Goal: Information Seeking & Learning: Learn about a topic

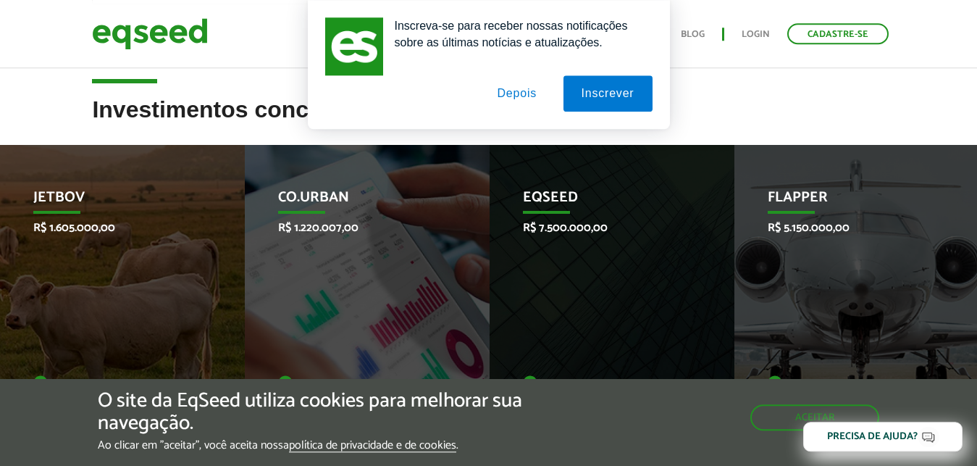
scroll to position [433, 0]
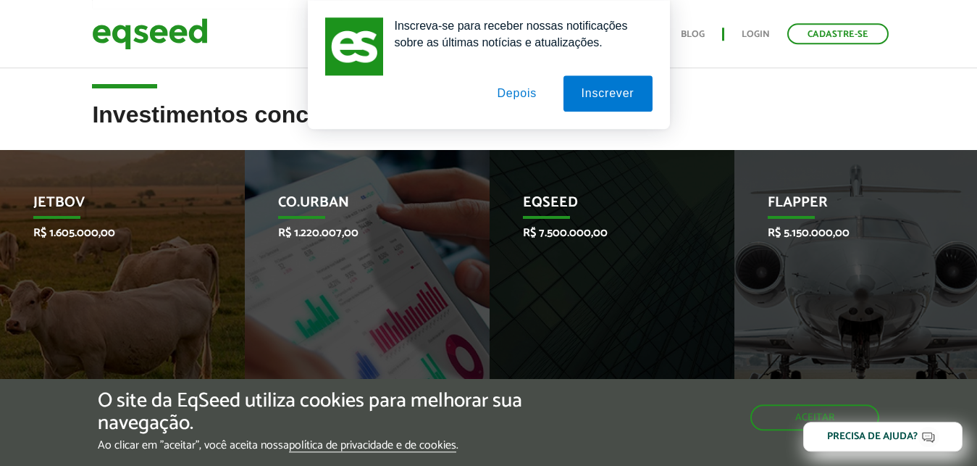
click at [528, 97] on button "Depois" at bounding box center [517, 93] width 76 height 36
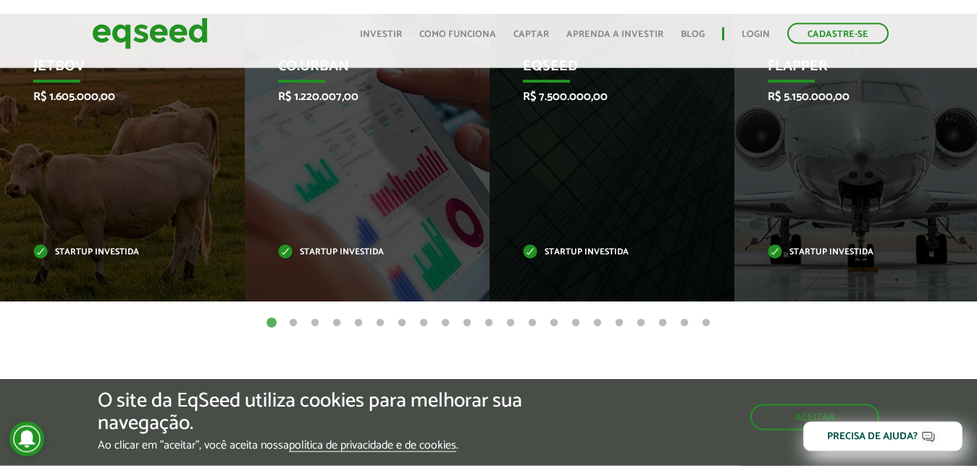
scroll to position [547, 0]
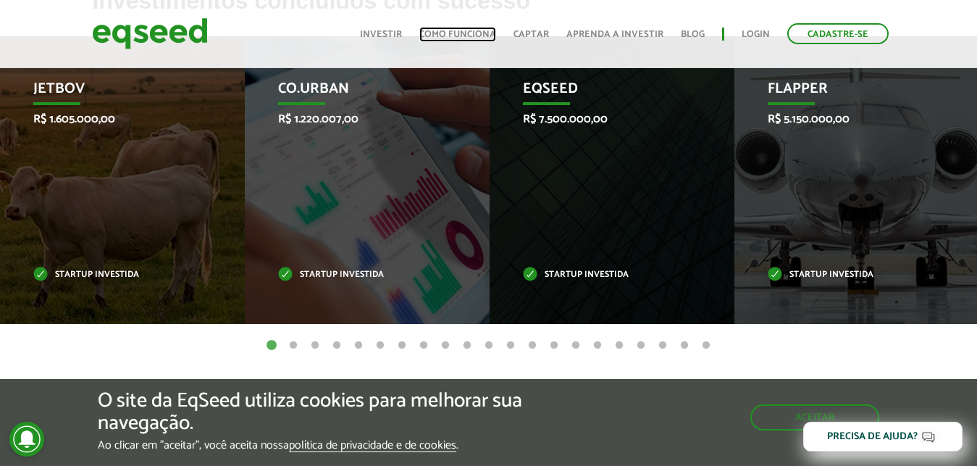
click at [488, 34] on link "Como funciona" at bounding box center [457, 34] width 77 height 9
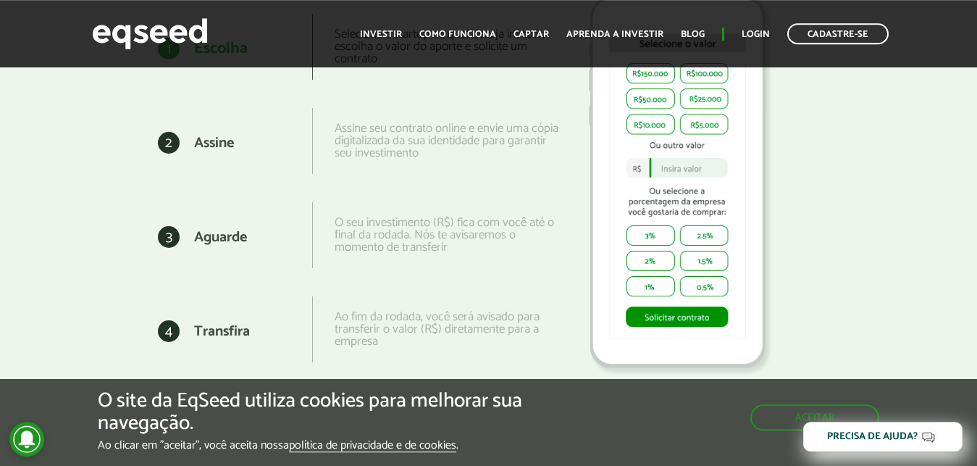
scroll to position [1845, 0]
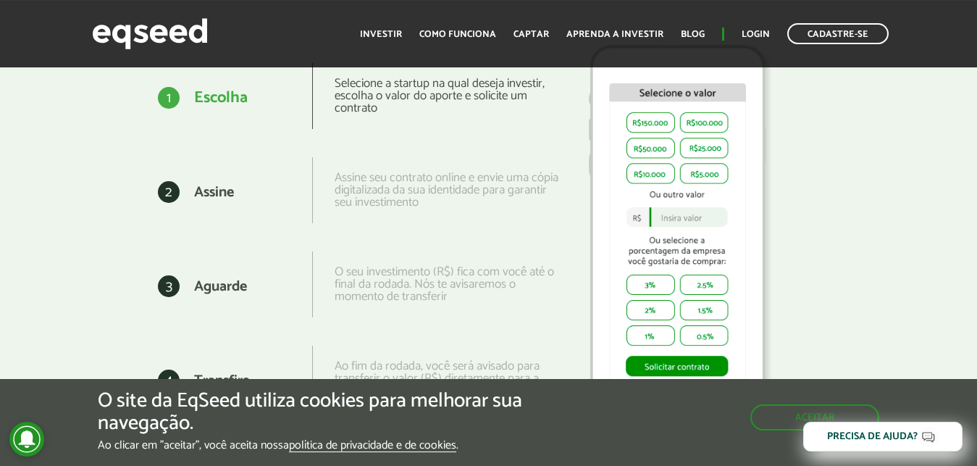
click at [701, 217] on img at bounding box center [678, 232] width 217 height 404
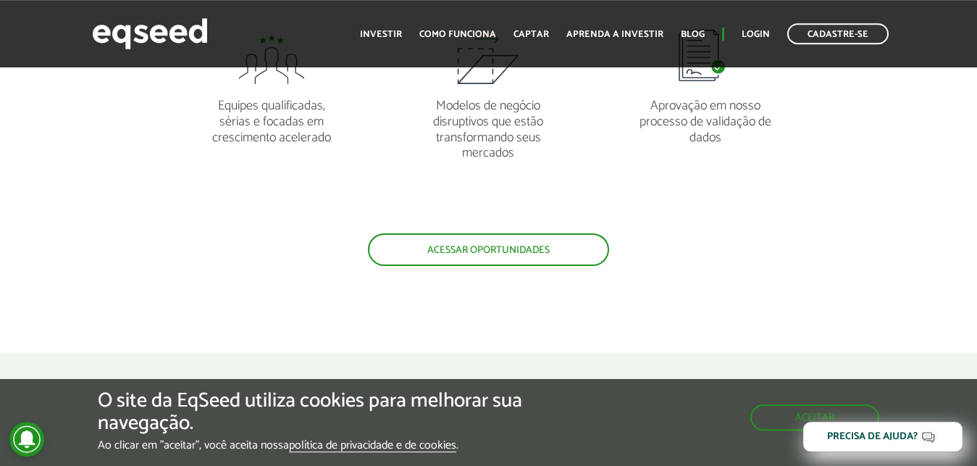
scroll to position [1375, 0]
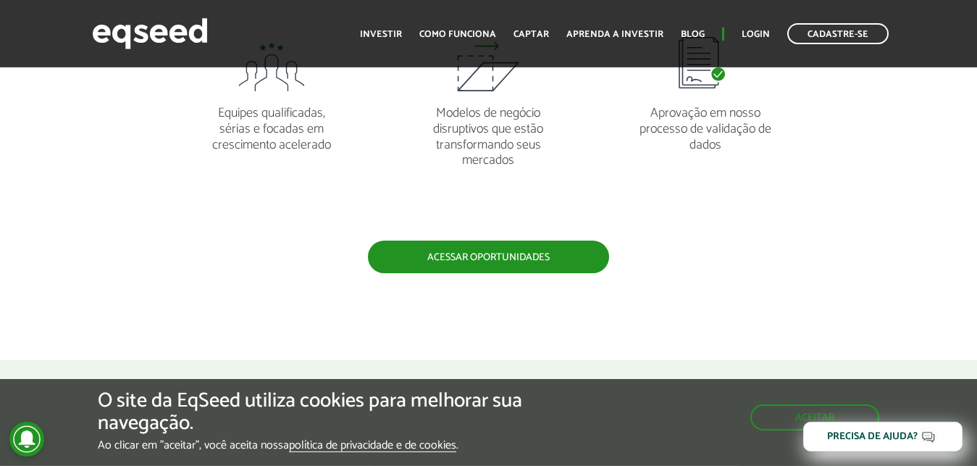
click at [529, 262] on link "Acessar oportunidades" at bounding box center [488, 257] width 241 height 33
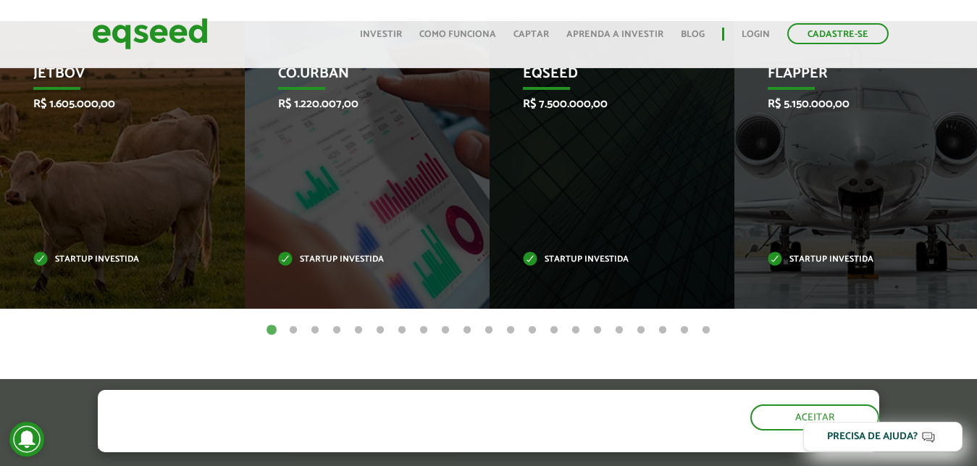
scroll to position [547, 0]
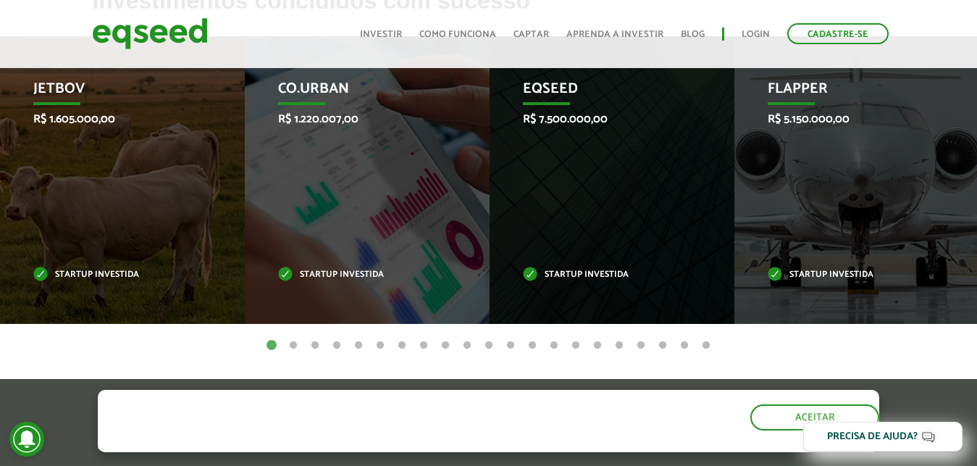
click at [291, 345] on button "2" at bounding box center [293, 345] width 14 height 14
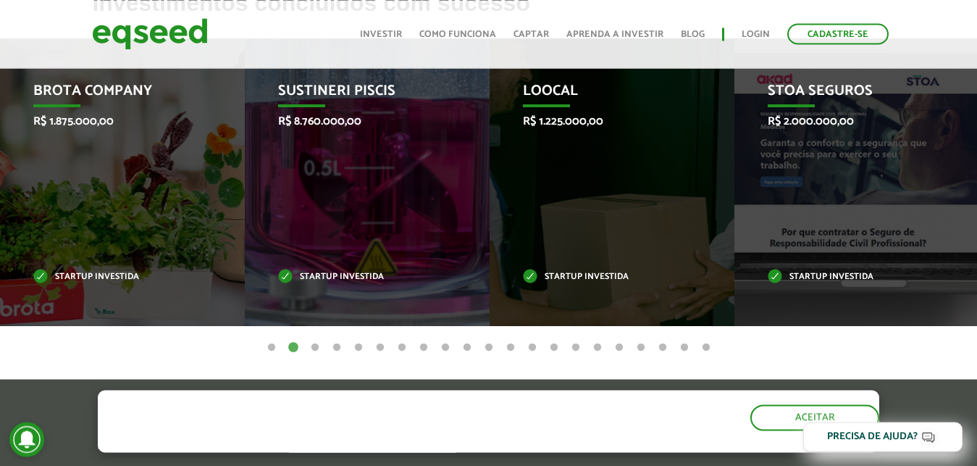
scroll to position [550, 0]
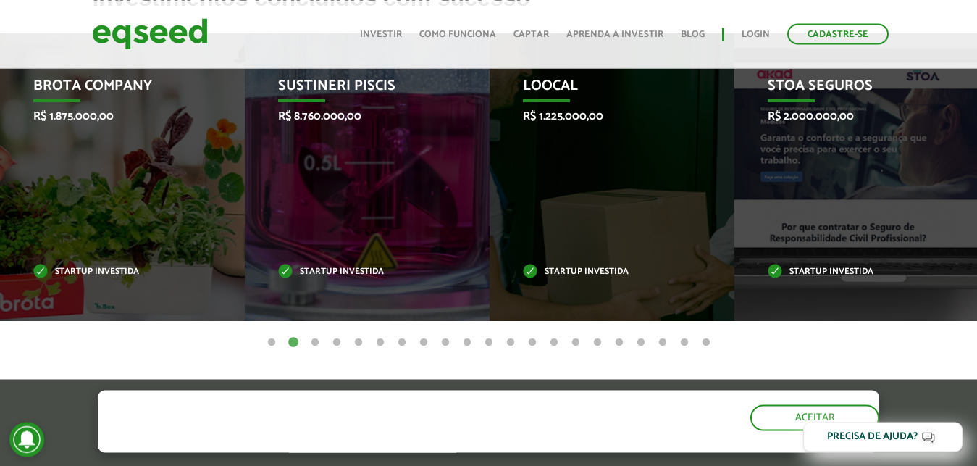
click at [314, 342] on button "3" at bounding box center [315, 342] width 14 height 14
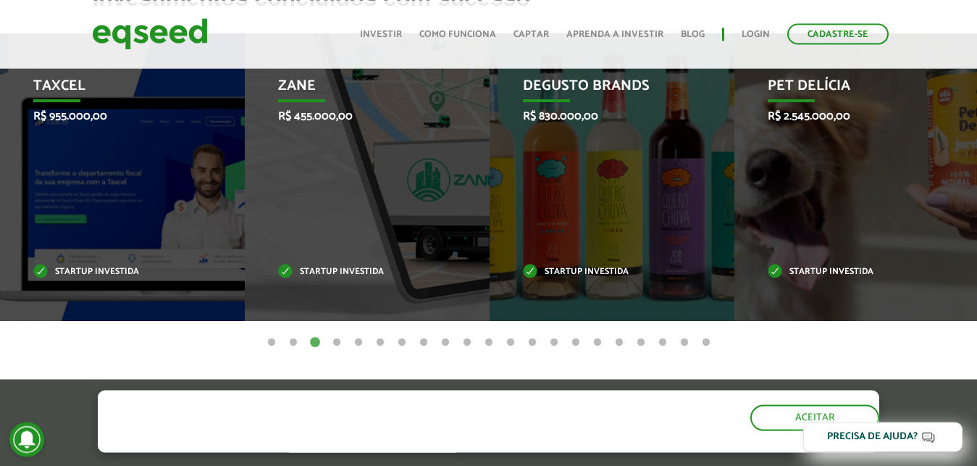
click at [336, 341] on button "4" at bounding box center [337, 342] width 14 height 14
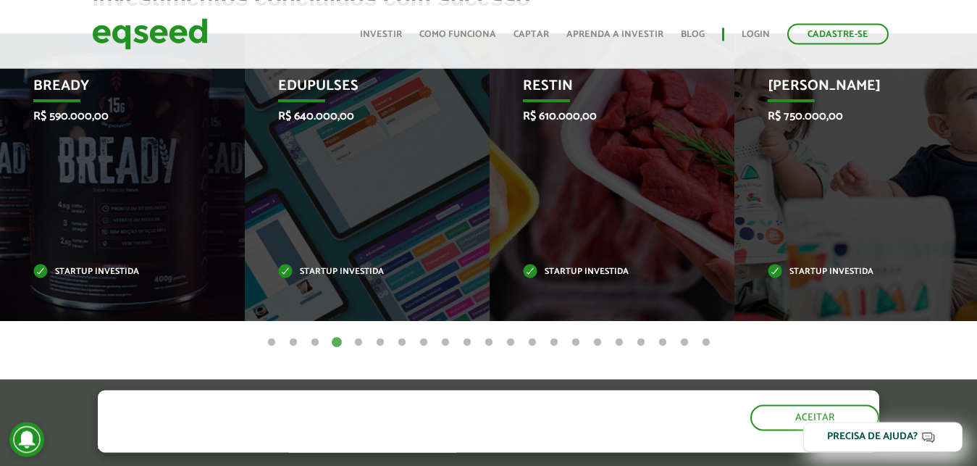
click at [359, 341] on button "5" at bounding box center [358, 342] width 14 height 14
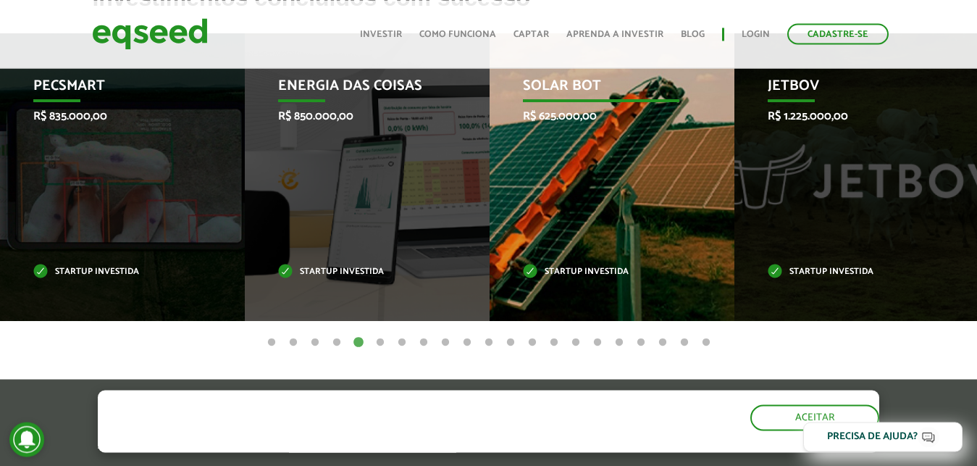
click at [653, 275] on p "Startup investida" at bounding box center [601, 272] width 156 height 8
click at [589, 100] on p "Solar Bot" at bounding box center [601, 90] width 156 height 25
click at [673, 183] on div "Solar Bot R$ 625.000,00 Startup investida" at bounding box center [601, 177] width 223 height 288
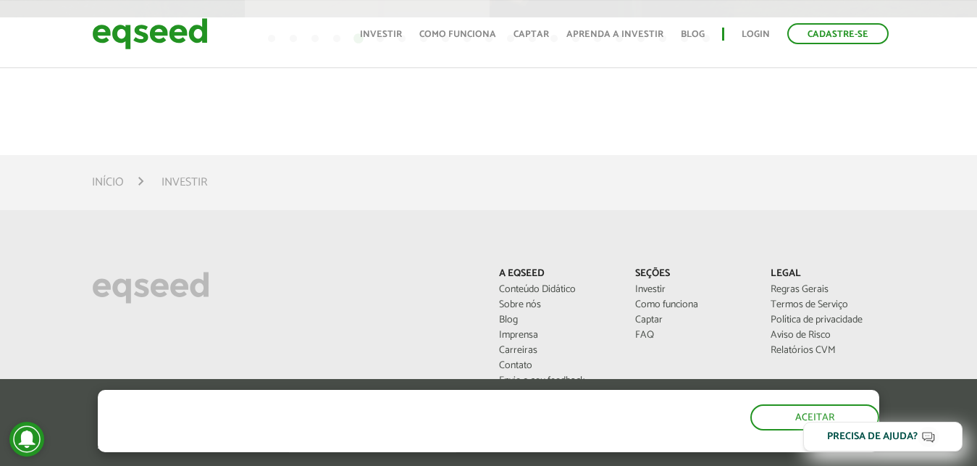
scroll to position [856, 0]
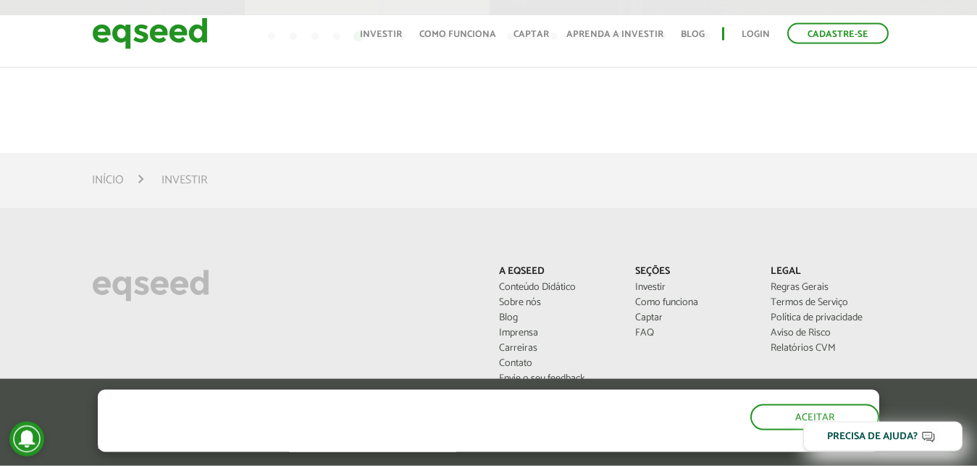
drag, startPoint x: 989, startPoint y: 221, endPoint x: 989, endPoint y: 309, distance: 87.7
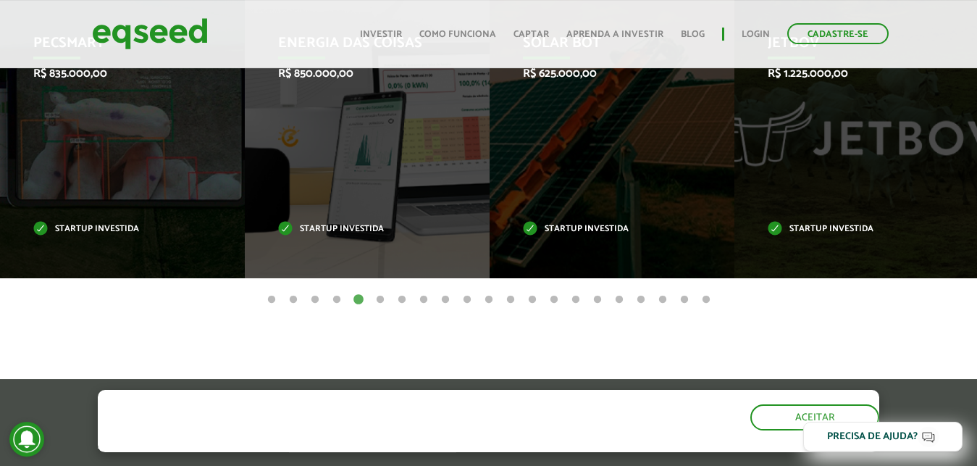
scroll to position [469, 0]
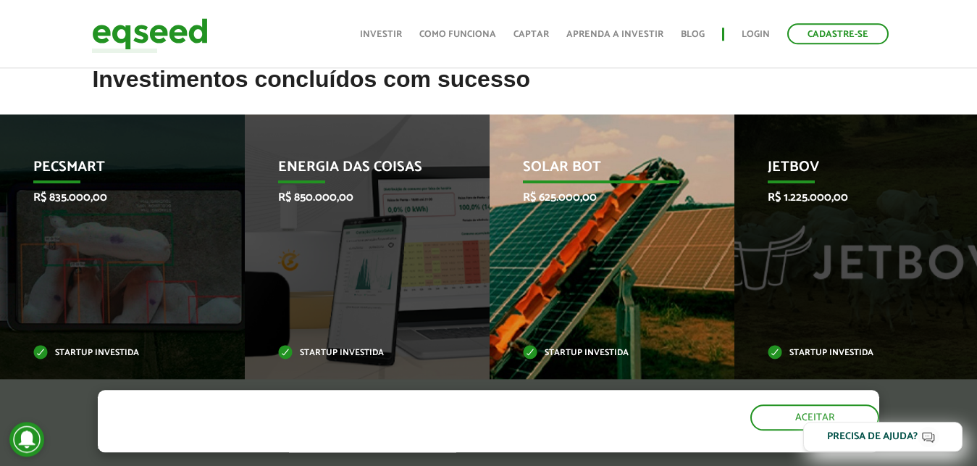
click at [597, 259] on div "Solar Bot R$ 625.000,00 Startup investida" at bounding box center [601, 258] width 223 height 288
click at [578, 349] on p "Startup investida" at bounding box center [601, 353] width 156 height 8
click at [543, 350] on p "Startup investida" at bounding box center [601, 353] width 156 height 8
click at [532, 351] on p "Startup investida" at bounding box center [601, 353] width 156 height 8
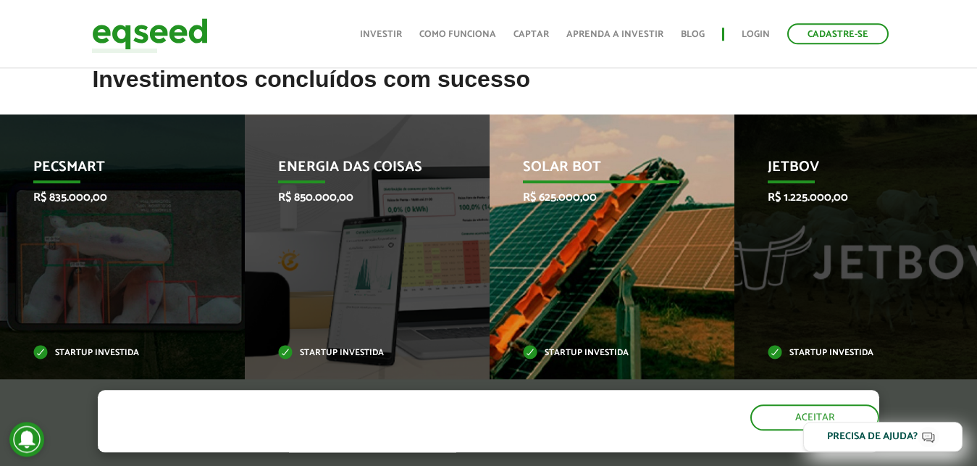
click at [533, 351] on p "Startup investida" at bounding box center [601, 353] width 156 height 8
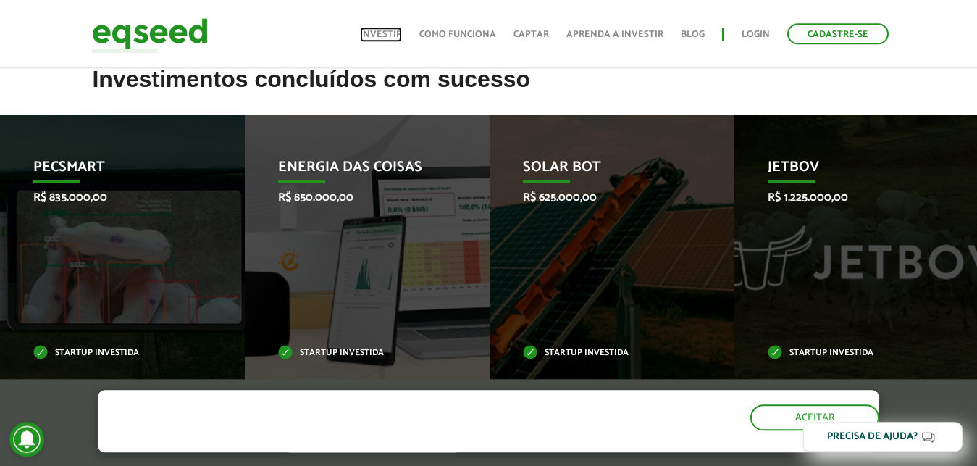
click at [390, 36] on link "Investir" at bounding box center [381, 34] width 42 height 9
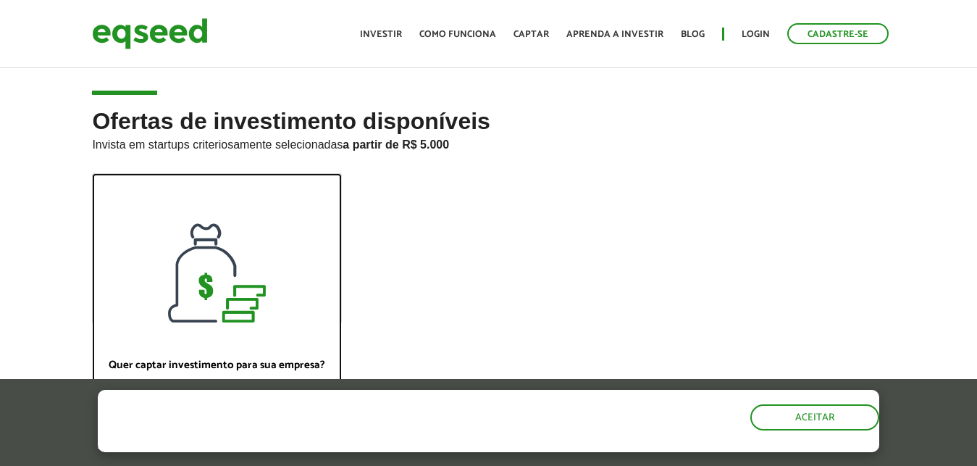
click at [284, 232] on div at bounding box center [217, 248] width 249 height 149
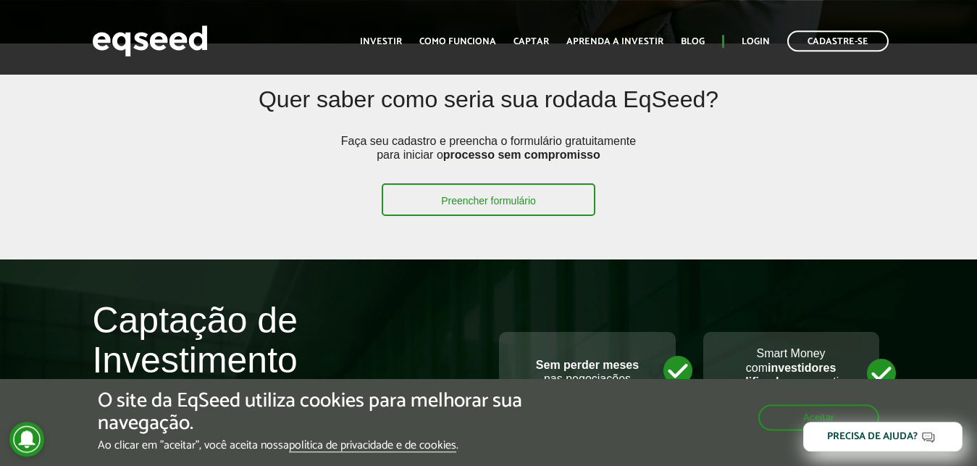
scroll to position [398, 0]
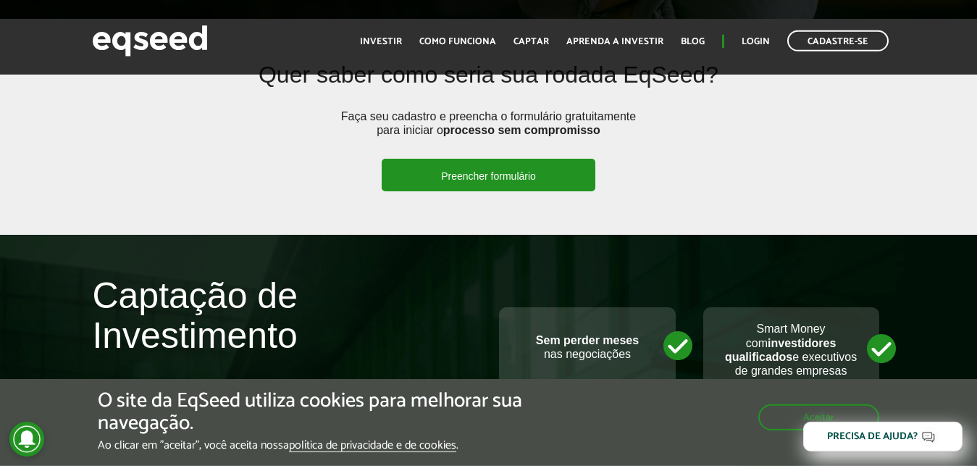
click at [530, 185] on link "Preencher formulário" at bounding box center [489, 175] width 214 height 33
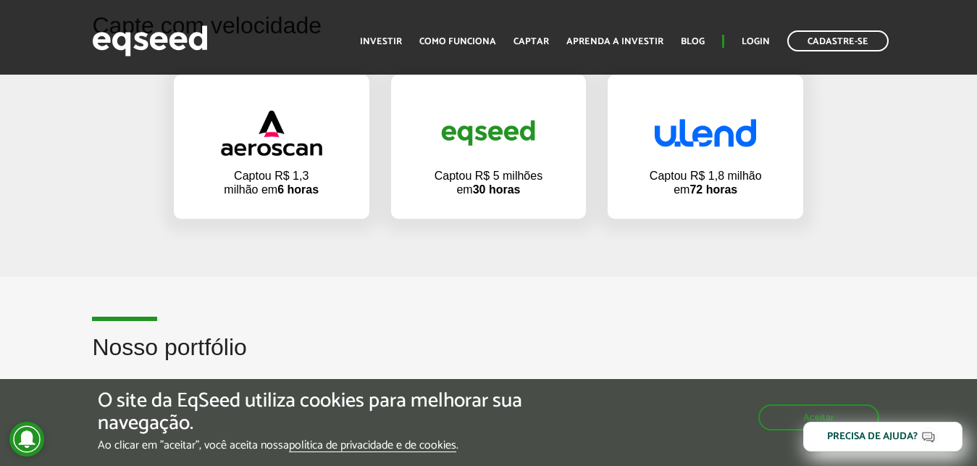
scroll to position [993, 0]
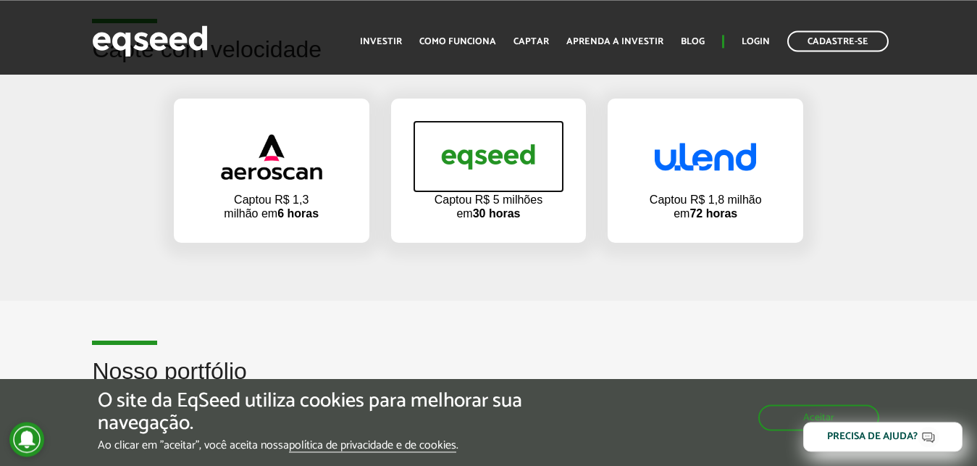
click at [516, 181] on img at bounding box center [488, 157] width 101 height 49
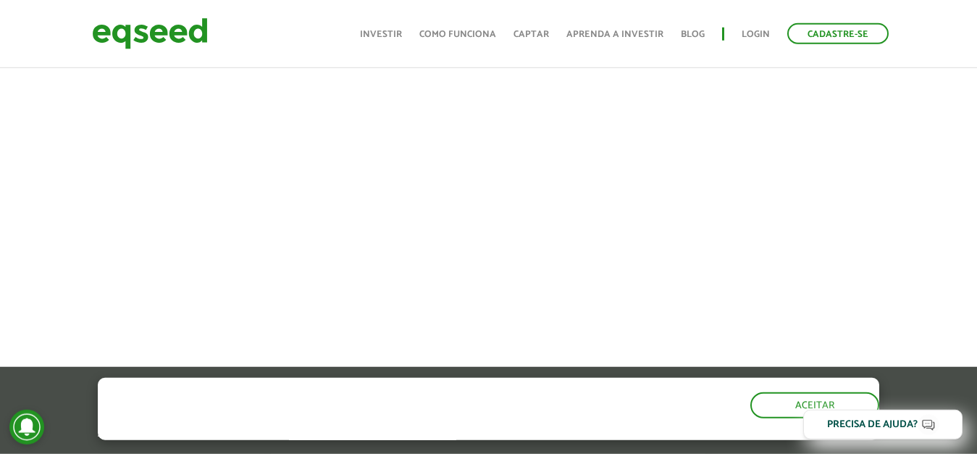
scroll to position [675, 0]
